Goal: Communication & Community: Answer question/provide support

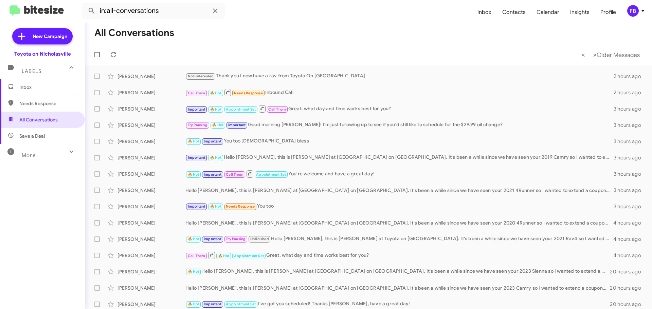
click at [53, 86] on span "Inbox" at bounding box center [48, 87] width 58 height 7
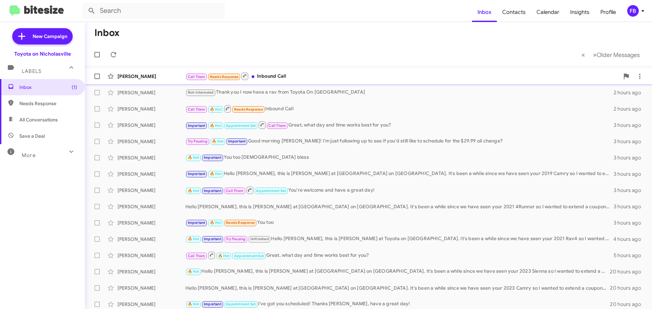
click at [309, 79] on div "Call Them Needs Response Inbound Call" at bounding box center [402, 76] width 434 height 8
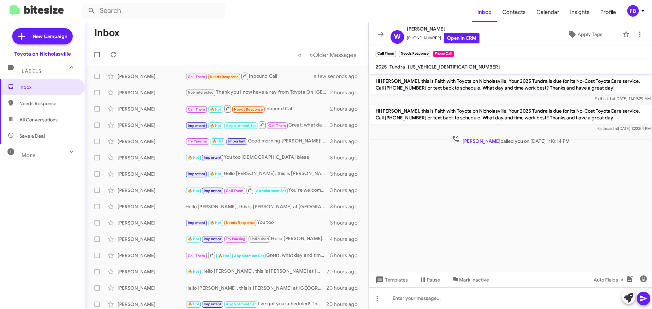
click at [452, 66] on span "[US_VEHICLE_IDENTIFICATION_NUMBER]" at bounding box center [454, 67] width 92 height 6
click at [54, 121] on span "All Conversations" at bounding box center [38, 120] width 38 height 7
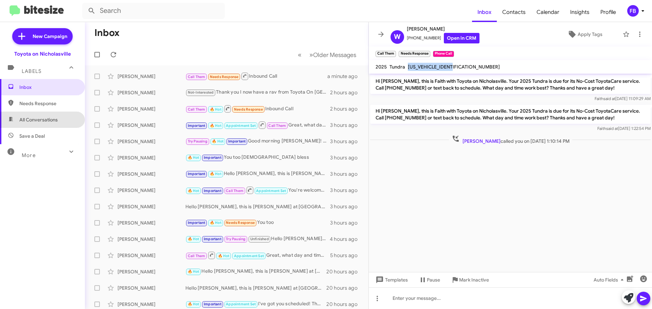
type input "in:all-conversations"
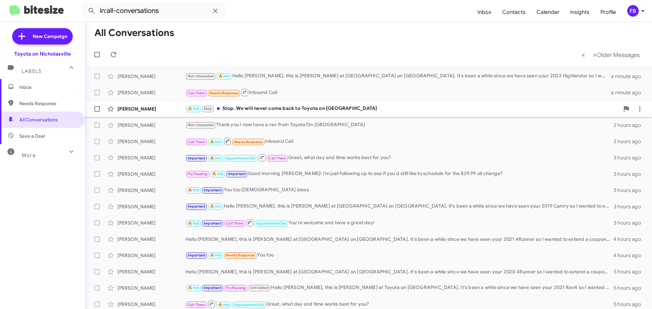
click at [336, 110] on div "🔥 Hot Stop Stop. We will never come back to Toyota on [GEOGRAPHIC_DATA]" at bounding box center [402, 109] width 434 height 8
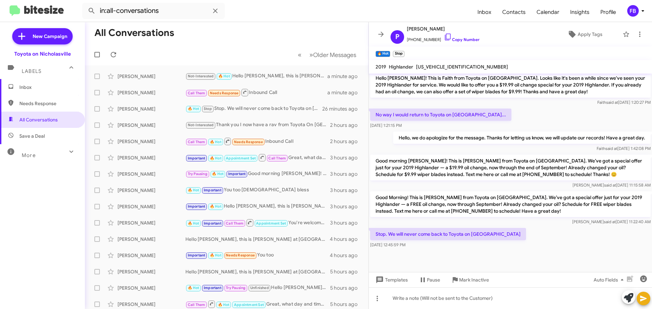
scroll to position [425, 0]
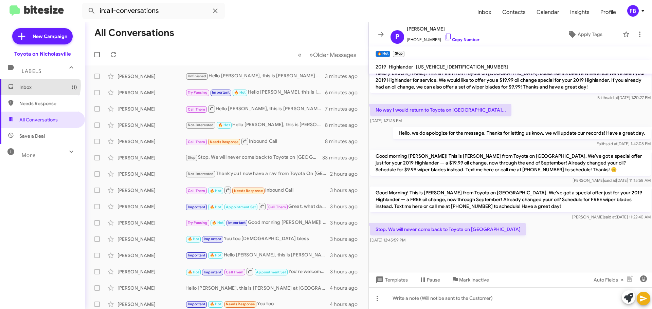
click at [33, 85] on span "Inbox (1)" at bounding box center [48, 87] width 58 height 7
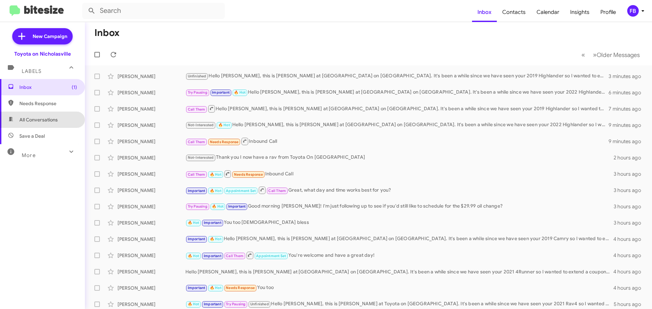
click at [52, 123] on span "All Conversations" at bounding box center [42, 120] width 85 height 16
type input "in:all-conversations"
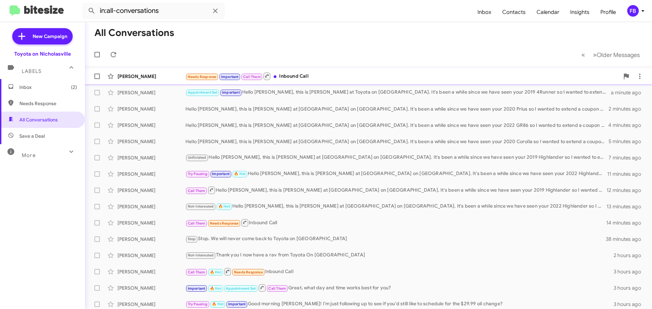
click at [326, 74] on div "Needs Response Important Call Them Inbound Call" at bounding box center [402, 76] width 434 height 8
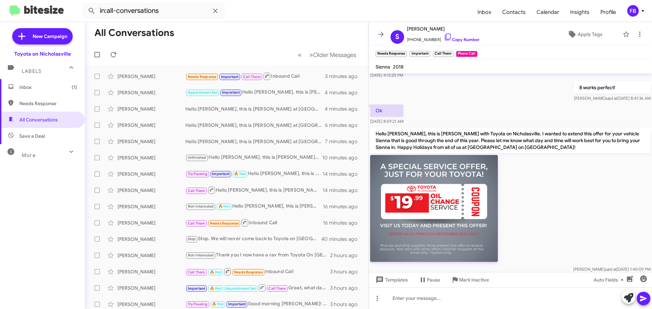
scroll to position [675, 0]
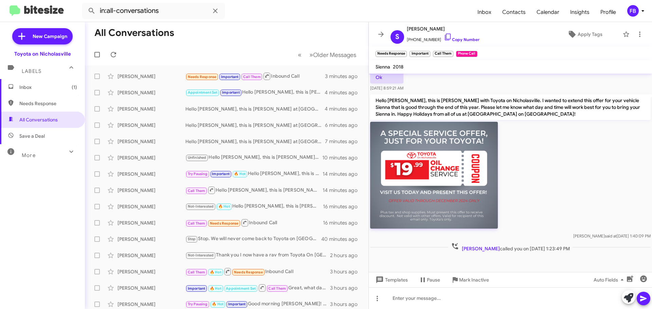
click at [60, 89] on span "Inbox (1)" at bounding box center [48, 87] width 58 height 7
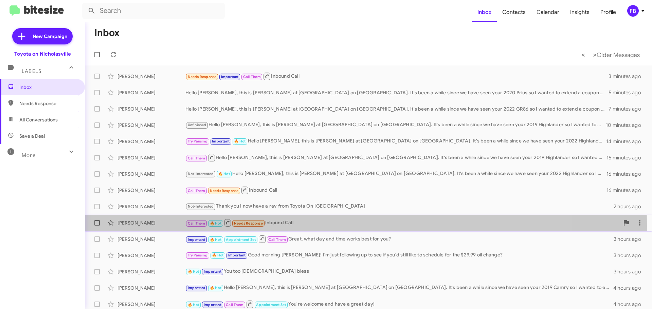
click at [307, 226] on div "Call Them 🔥 Hot Needs Response Inbound Call" at bounding box center [402, 223] width 434 height 8
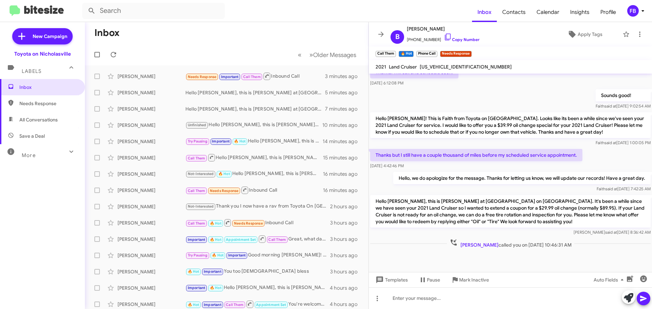
scroll to position [283, 0]
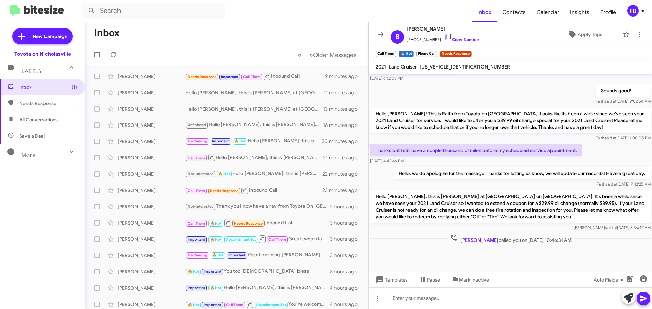
drag, startPoint x: 59, startPoint y: 122, endPoint x: 70, endPoint y: 122, distance: 10.9
click at [59, 122] on span "All Conversations" at bounding box center [42, 120] width 85 height 16
type input "in:all-conversations"
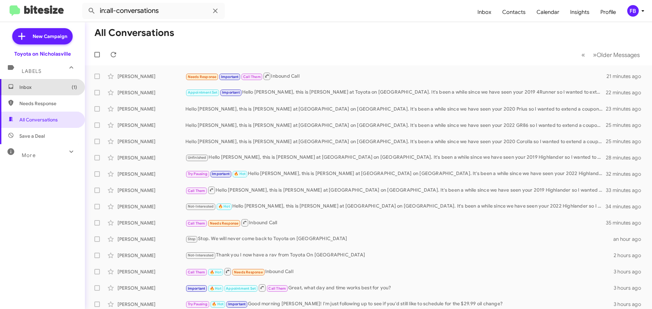
click at [58, 91] on span "Inbox (1)" at bounding box center [42, 87] width 85 height 16
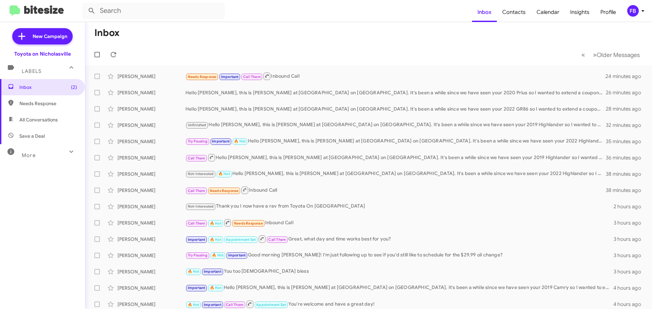
click at [49, 122] on span "All Conversations" at bounding box center [38, 120] width 38 height 7
type input "in:all-conversations"
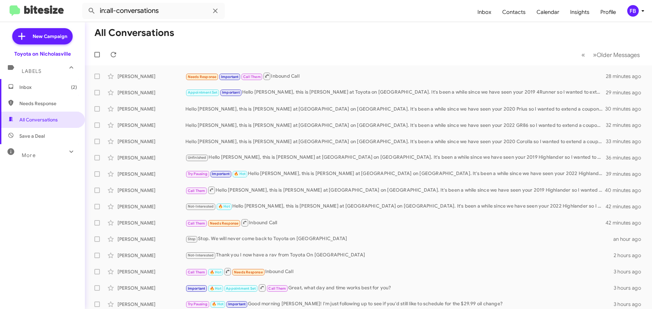
click at [47, 89] on span "Inbox (2)" at bounding box center [48, 87] width 58 height 7
